Goal: Navigation & Orientation: Find specific page/section

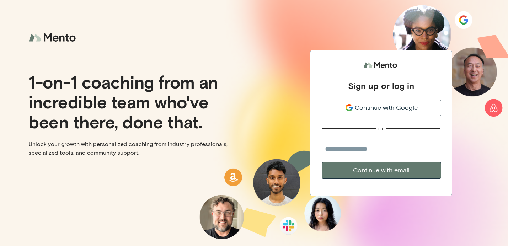
click at [367, 109] on span "Continue with Google" at bounding box center [386, 108] width 63 height 10
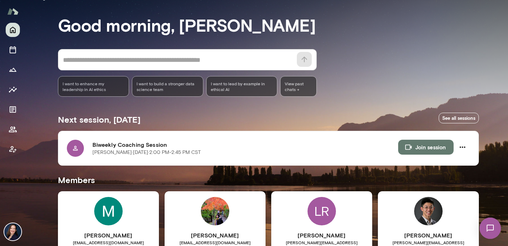
scroll to position [23, 0]
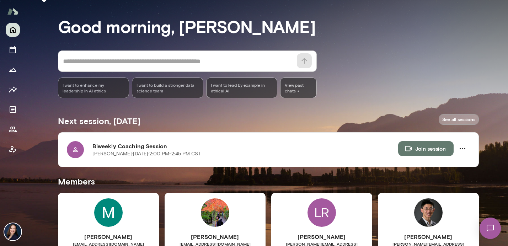
click at [455, 119] on link "See all sessions" at bounding box center [459, 119] width 40 height 11
